Goal: Find specific page/section: Find specific page/section

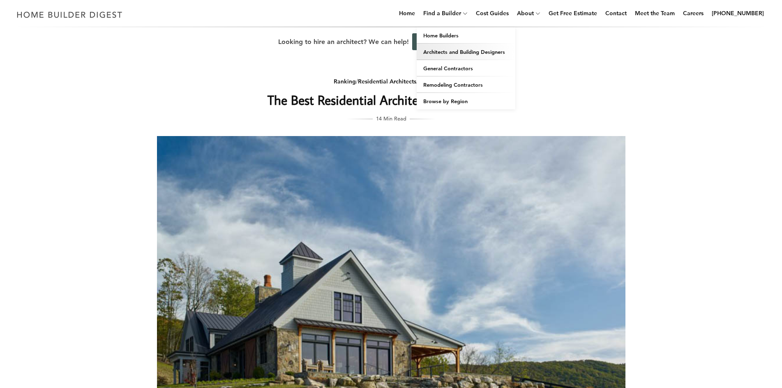
click at [466, 51] on link "Architects and Building Designers" at bounding box center [466, 52] width 99 height 16
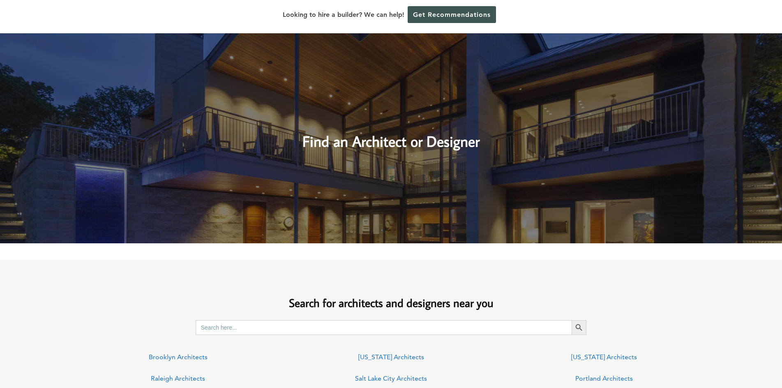
scroll to position [493, 0]
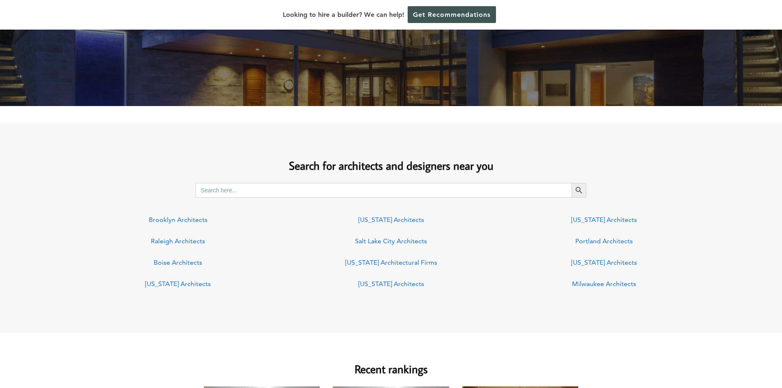
click at [397, 286] on link "Virginia Architects" at bounding box center [391, 284] width 66 height 8
